Goal: Task Accomplishment & Management: Manage account settings

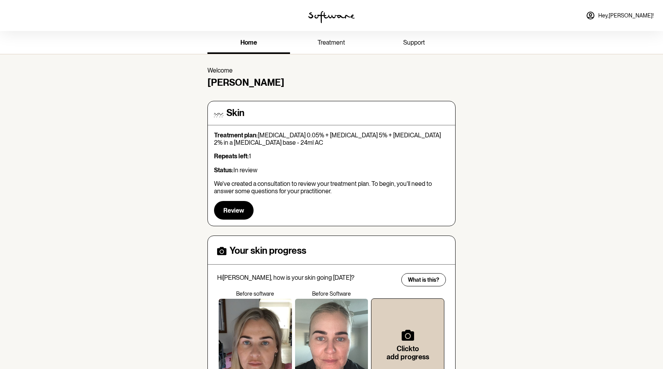
click at [332, 47] on link "treatment" at bounding box center [331, 43] width 83 height 21
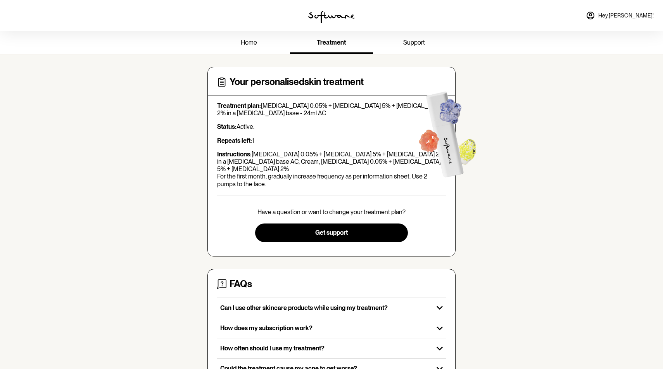
click at [263, 54] on section "Your personalised skin treatment Treatment plan: [MEDICAL_DATA] 0.05% + [MEDICA…" at bounding box center [331, 247] width 261 height 387
click at [252, 42] on span "home" at bounding box center [249, 42] width 16 height 7
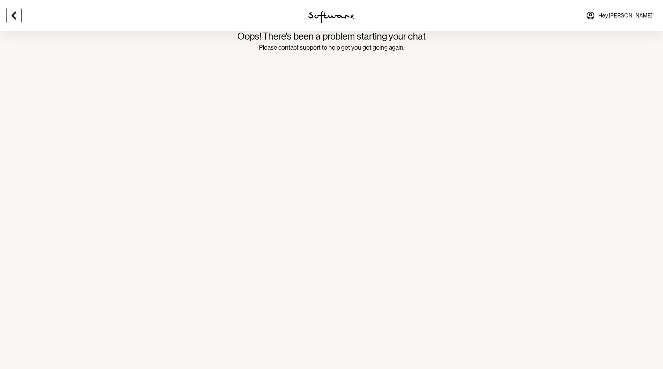
click at [13, 17] on icon at bounding box center [14, 16] width 5 height 8
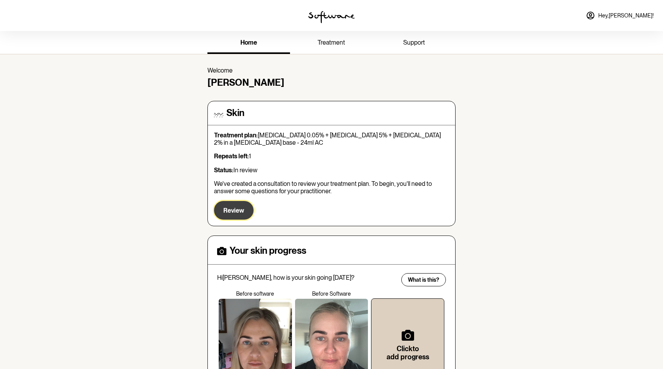
click at [234, 210] on span "Review" at bounding box center [233, 210] width 21 height 7
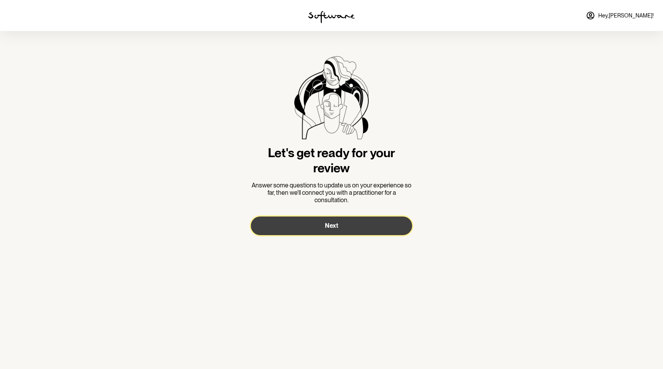
click at [334, 234] on button "Next" at bounding box center [331, 225] width 161 height 19
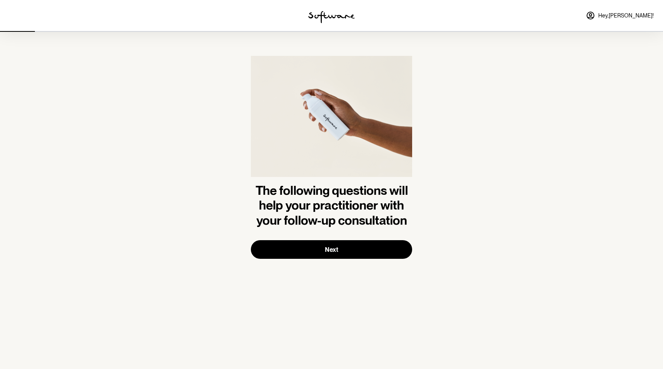
click at [636, 16] on span "Hey, Emma !" at bounding box center [625, 15] width 55 height 7
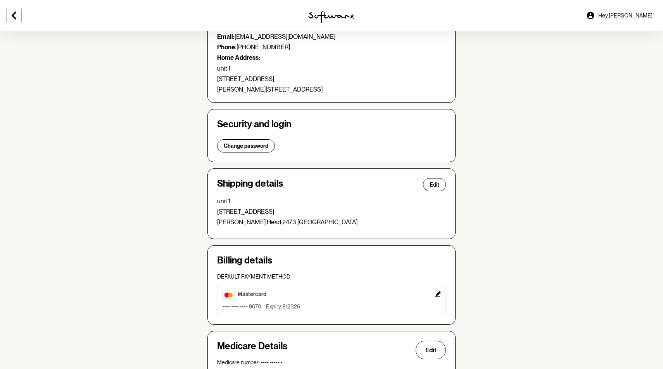
scroll to position [136, 0]
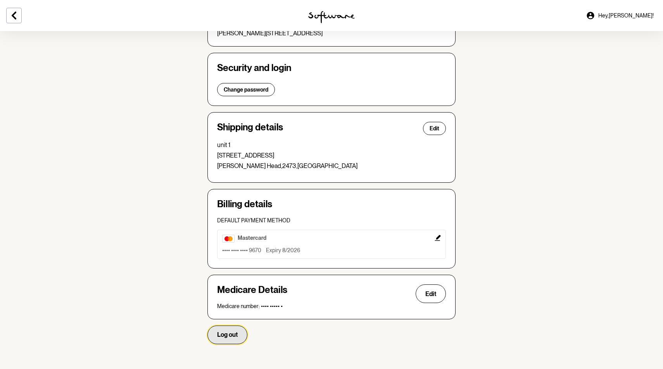
click at [226, 331] on span "Log out" at bounding box center [227, 334] width 21 height 7
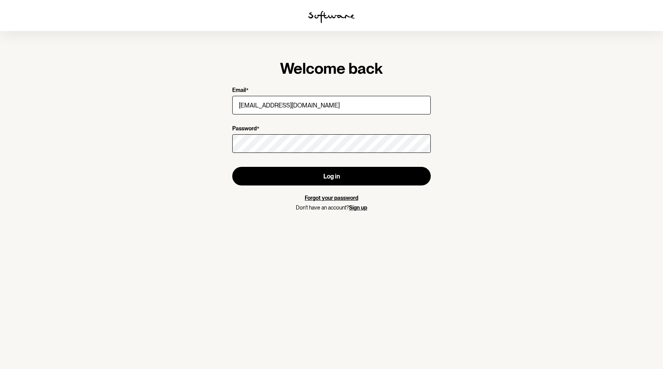
click at [348, 111] on input "emmamartin3105@outlook.com" at bounding box center [331, 105] width 199 height 19
type input "emmamartin3105@hotmail.com.au"
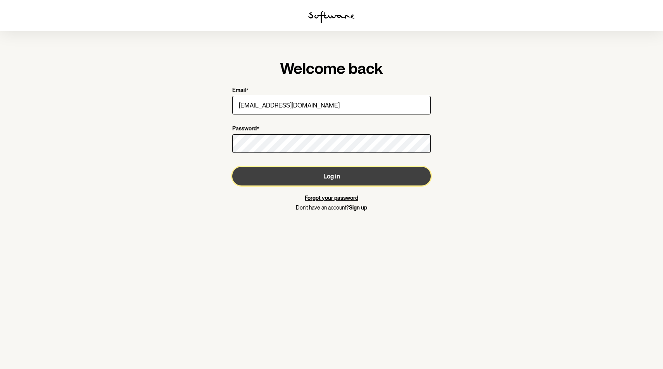
click at [334, 174] on button "Log in" at bounding box center [331, 176] width 199 height 19
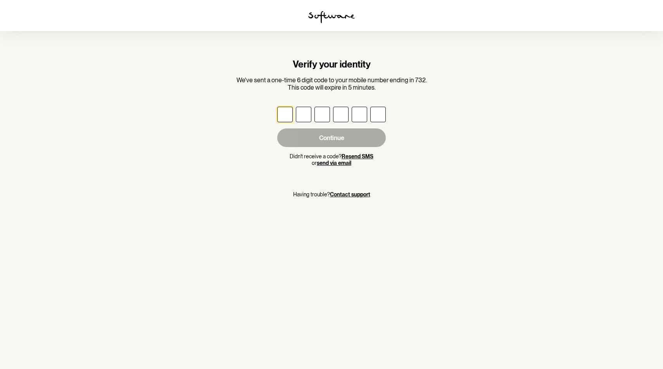
type input "7"
type input "8"
type input "6"
type input "0"
type input "9"
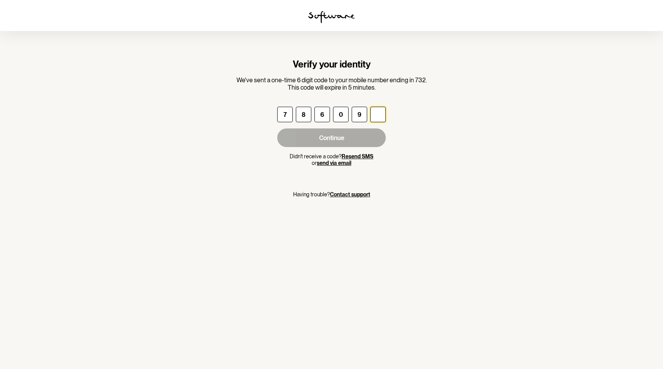
type input "0"
